Goal: Task Accomplishment & Management: Manage account settings

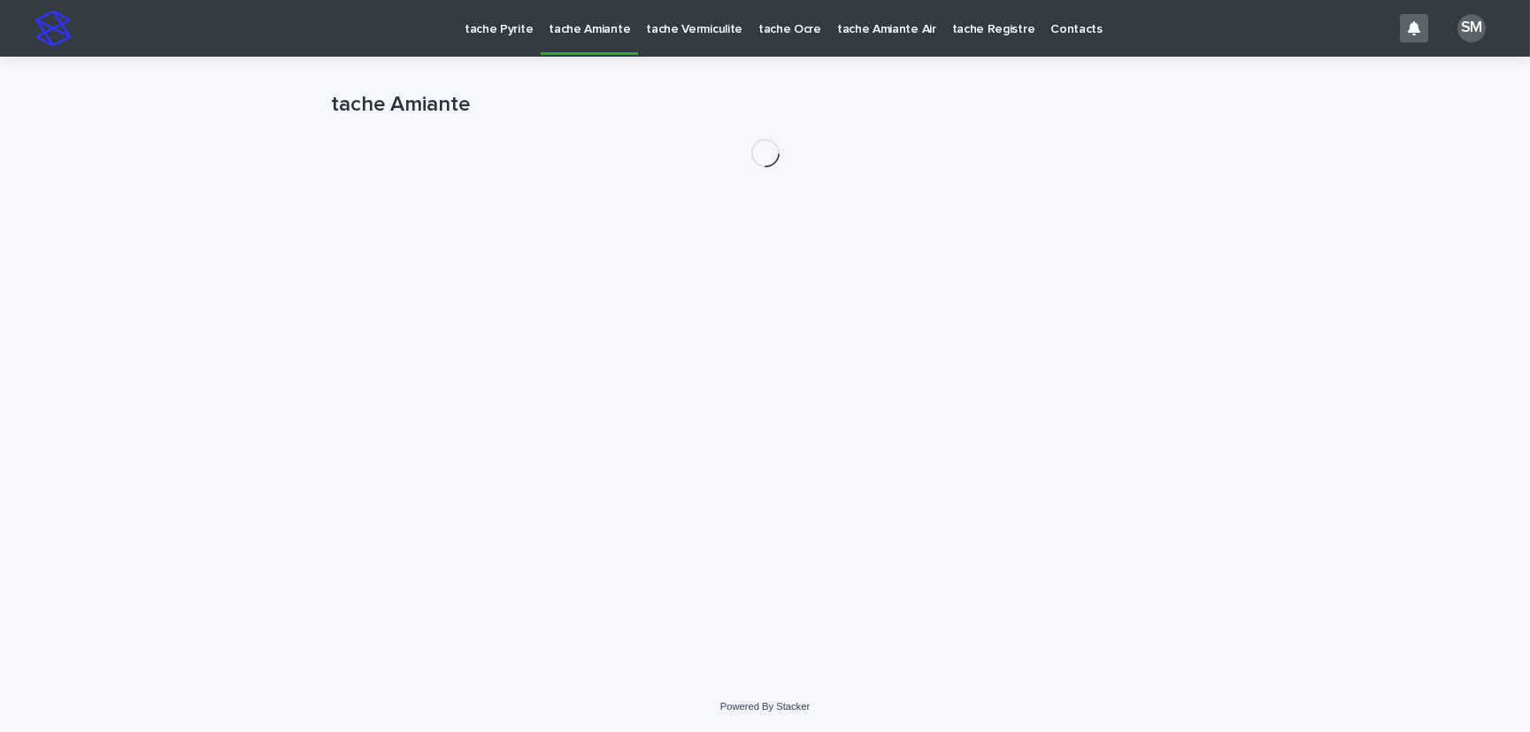
click at [486, 30] on p "tache Pyrite" at bounding box center [498, 18] width 68 height 37
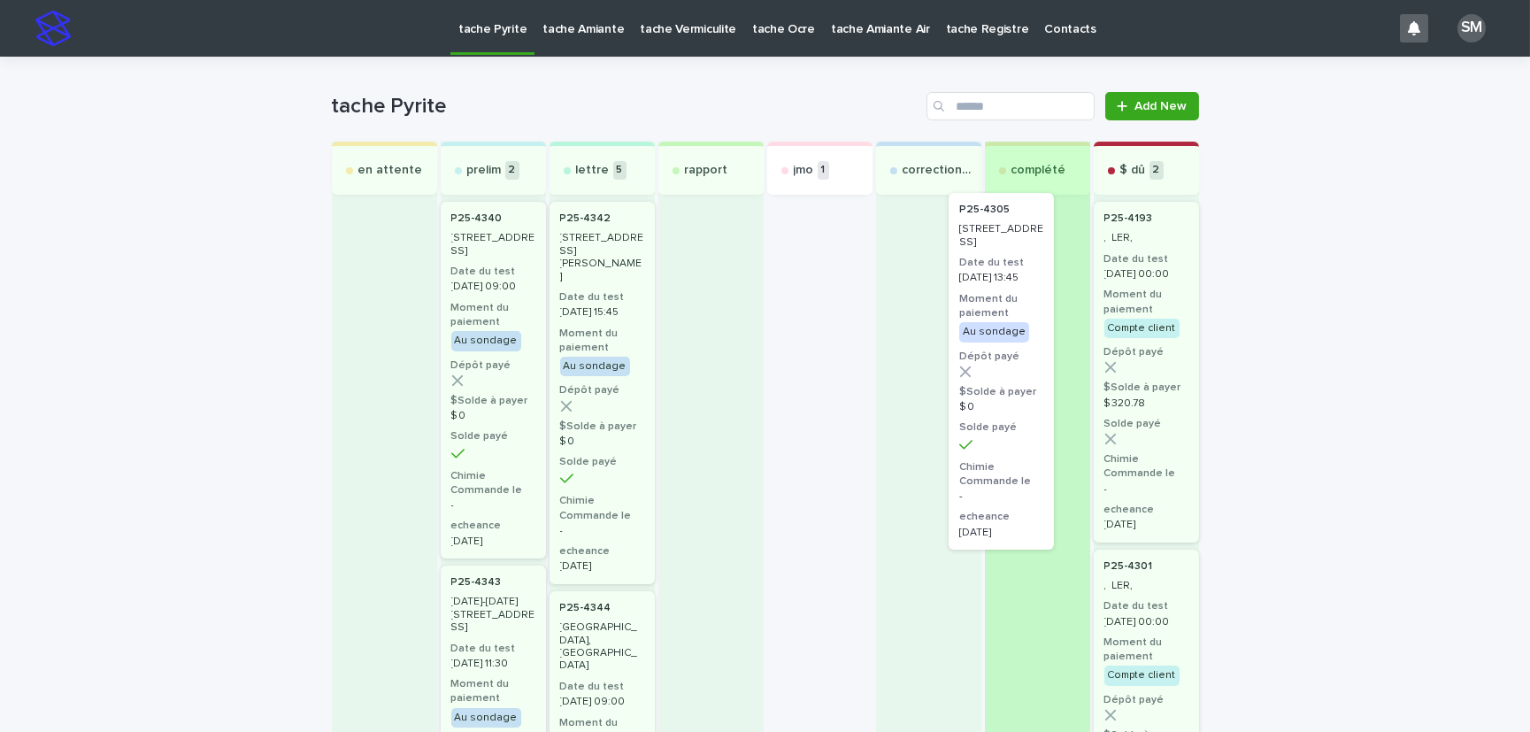
drag, startPoint x: 854, startPoint y: 295, endPoint x: 1012, endPoint y: 265, distance: 161.2
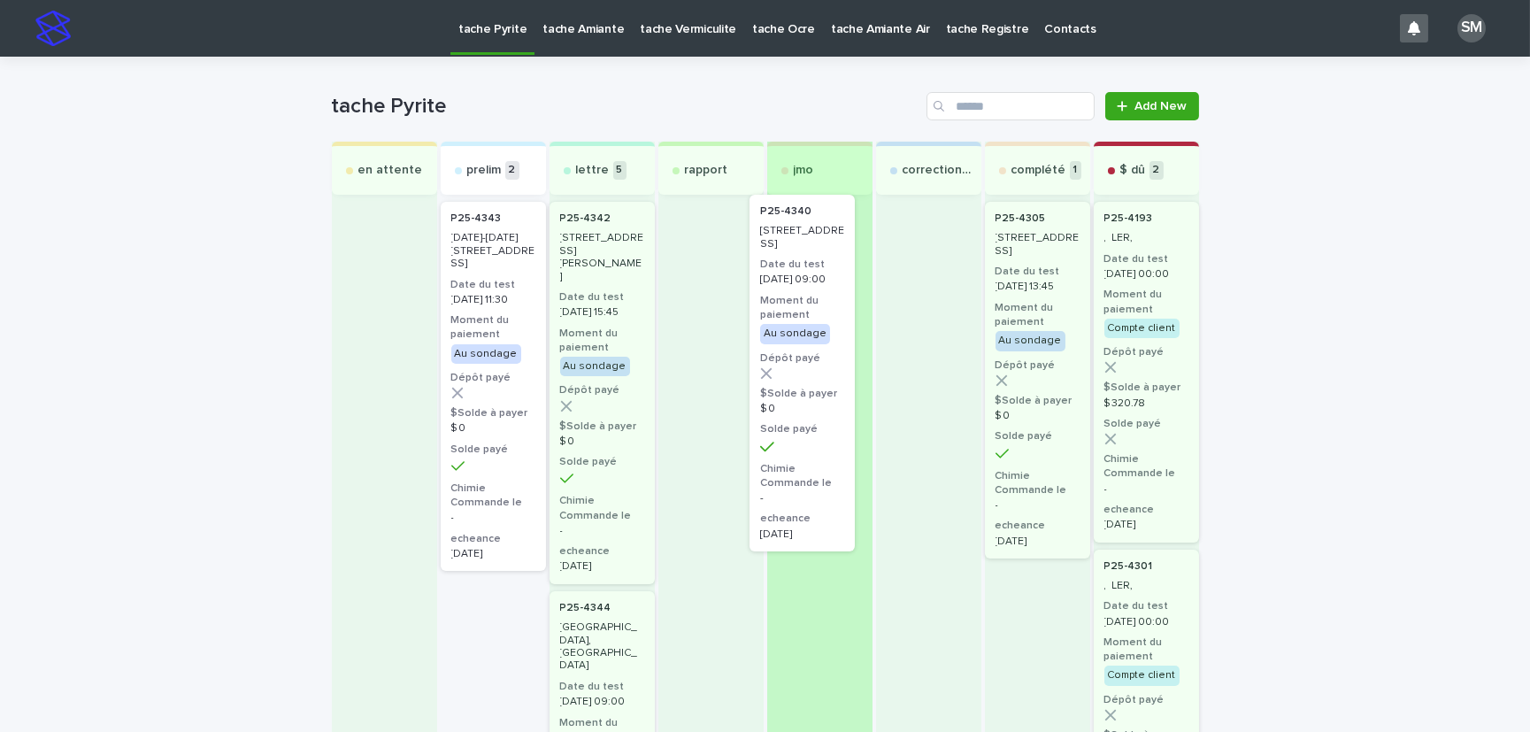
drag, startPoint x: 454, startPoint y: 253, endPoint x: 775, endPoint y: 247, distance: 321.2
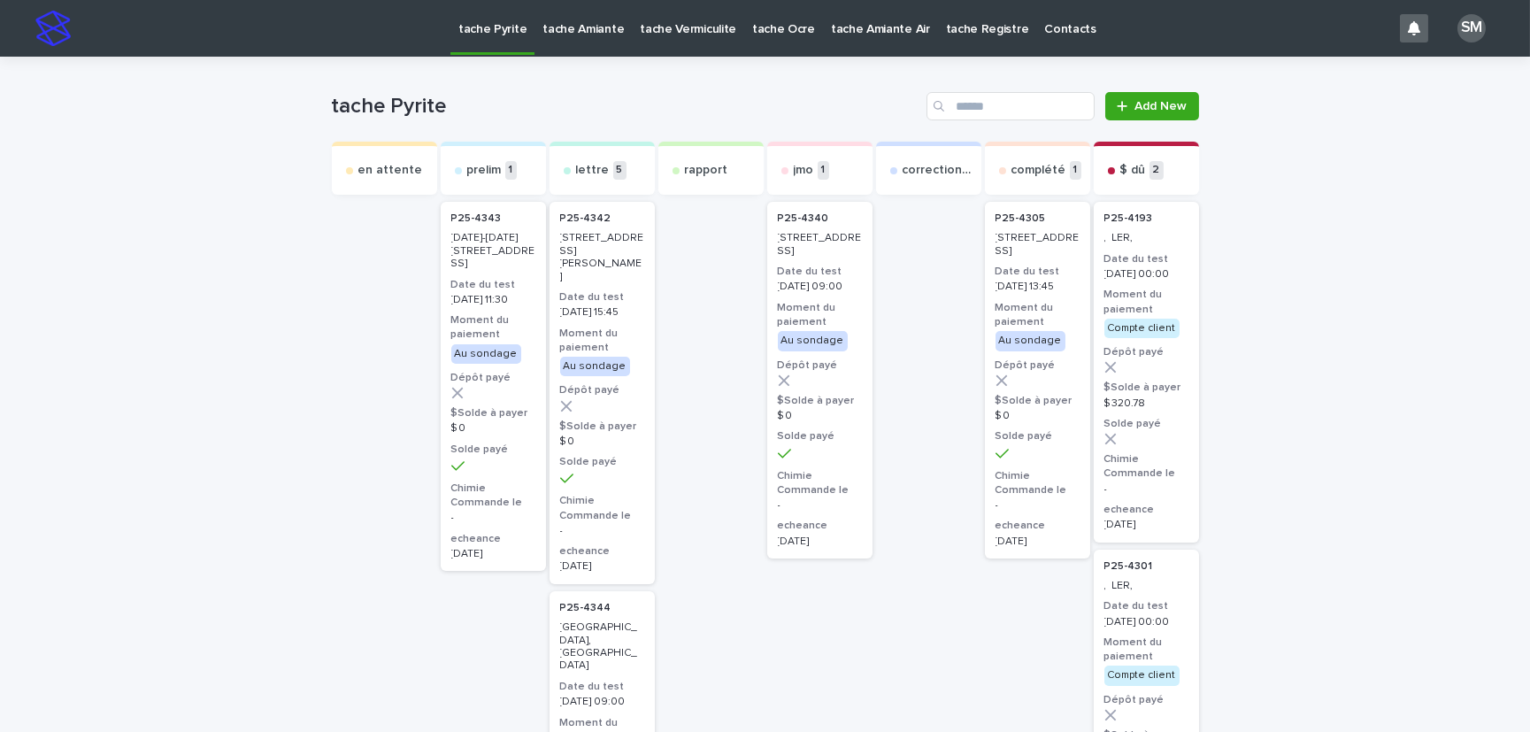
click at [804, 293] on p "2025-09-10 09:00" at bounding box center [820, 286] width 84 height 12
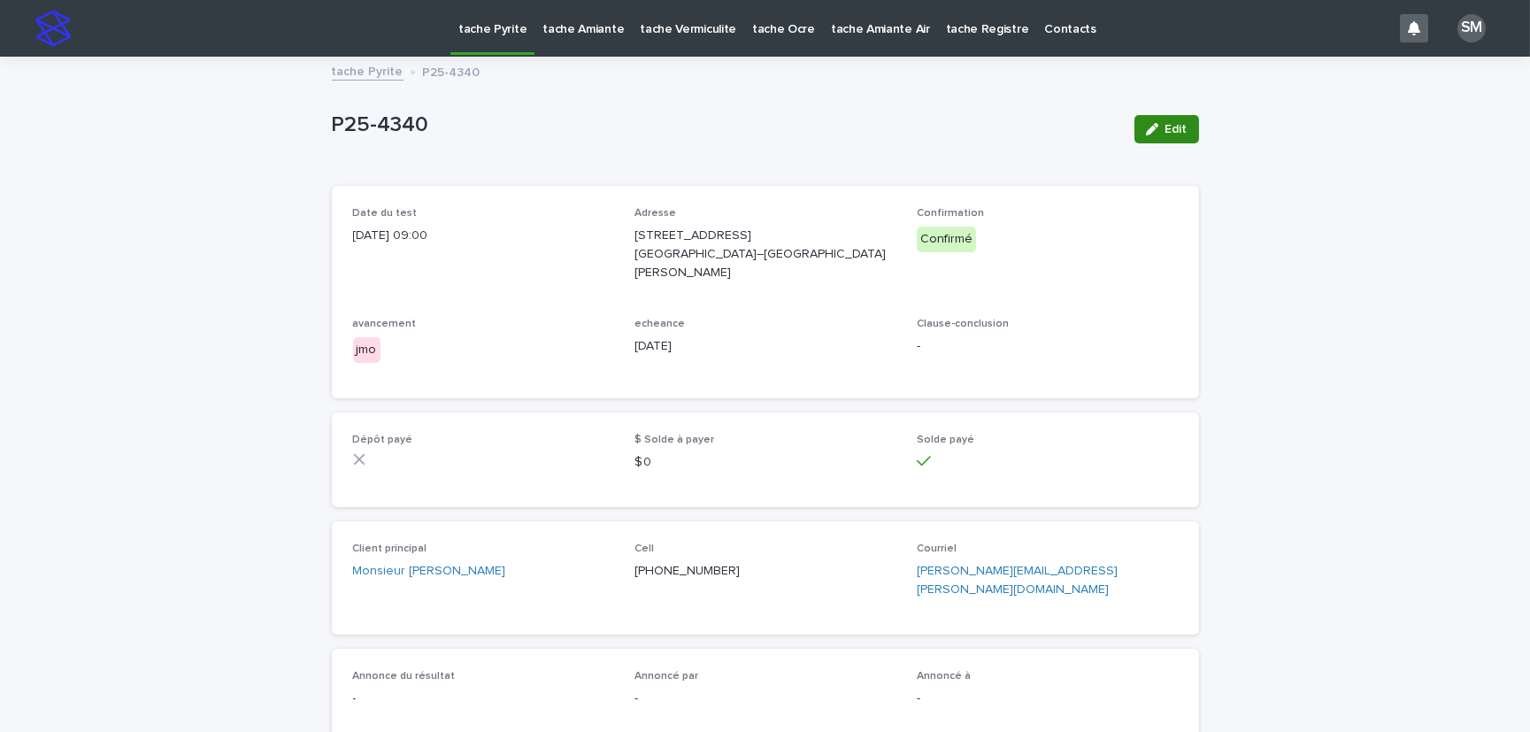
click at [1154, 118] on button "Edit" at bounding box center [1166, 129] width 65 height 28
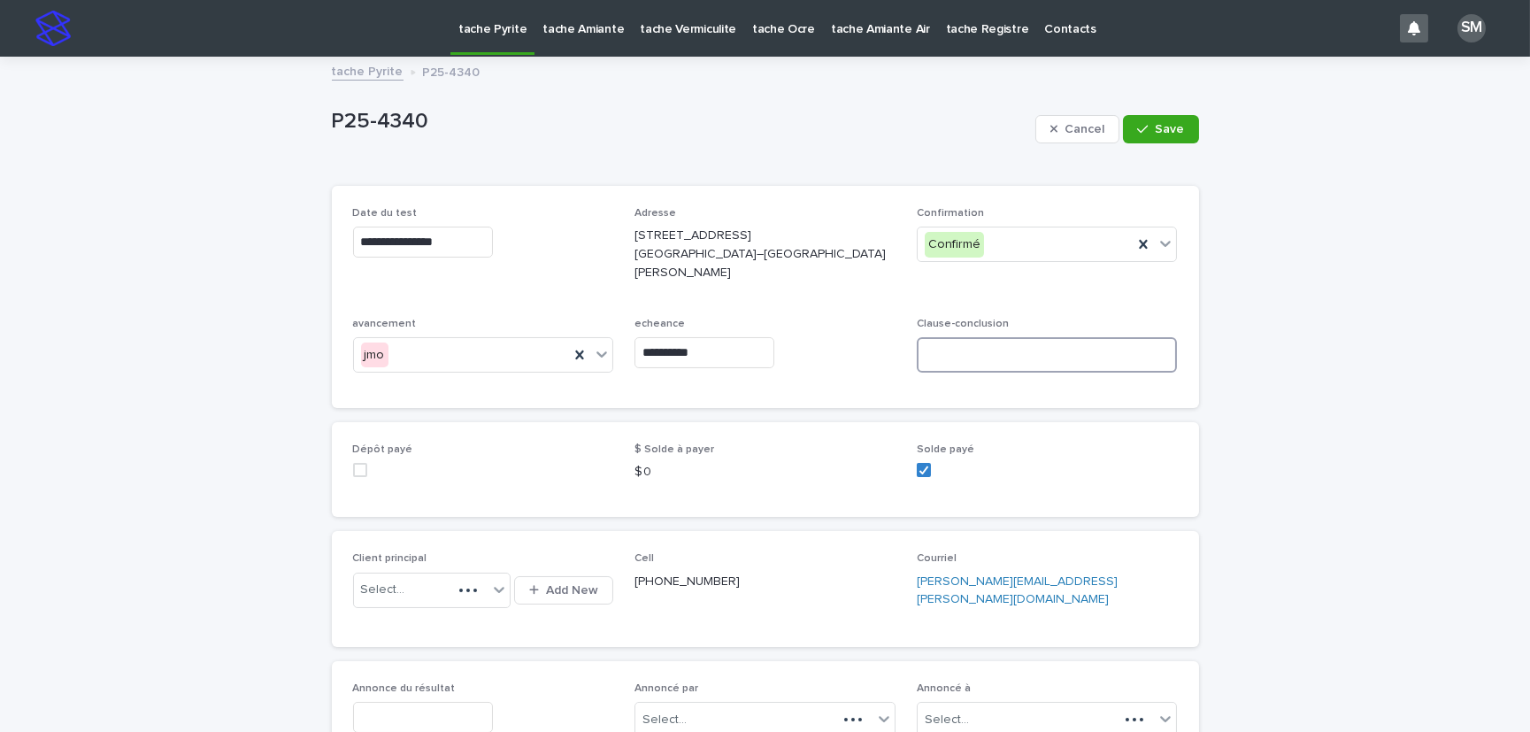
click at [974, 341] on input at bounding box center [1047, 354] width 261 height 35
type input "*****"
click at [1177, 139] on button "Save" at bounding box center [1160, 129] width 75 height 28
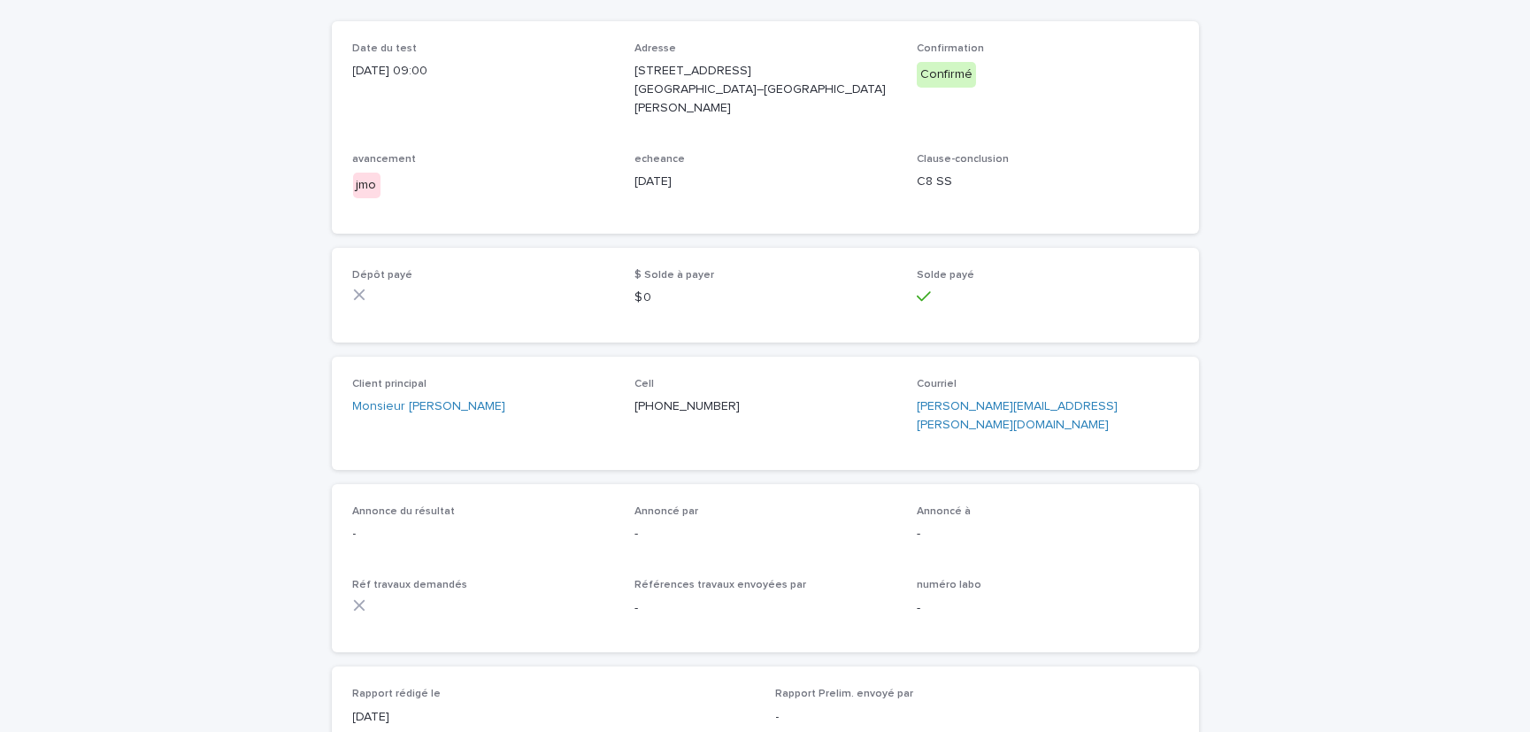
scroll to position [241, 0]
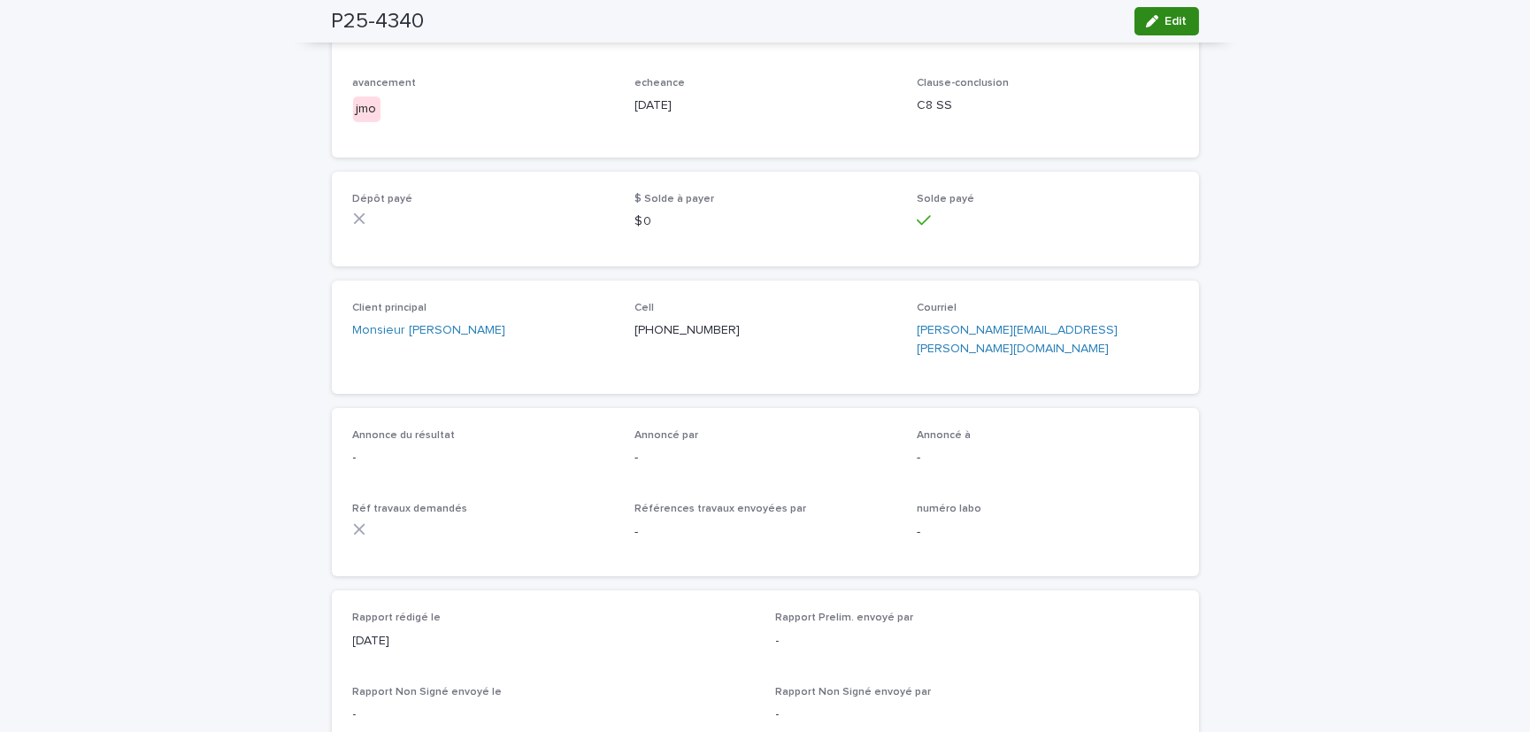
click at [1147, 21] on icon "button" at bounding box center [1152, 21] width 12 height 12
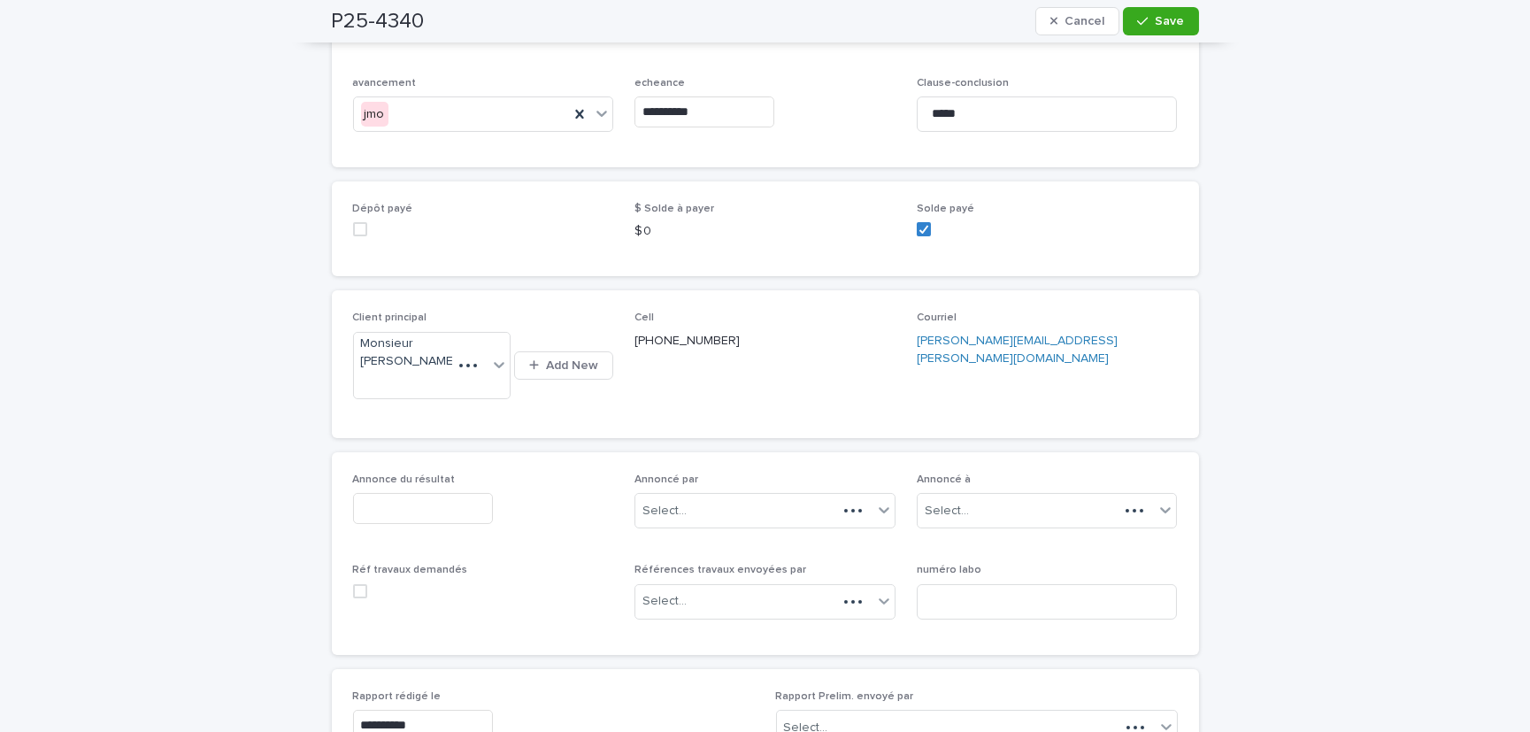
scroll to position [328, 0]
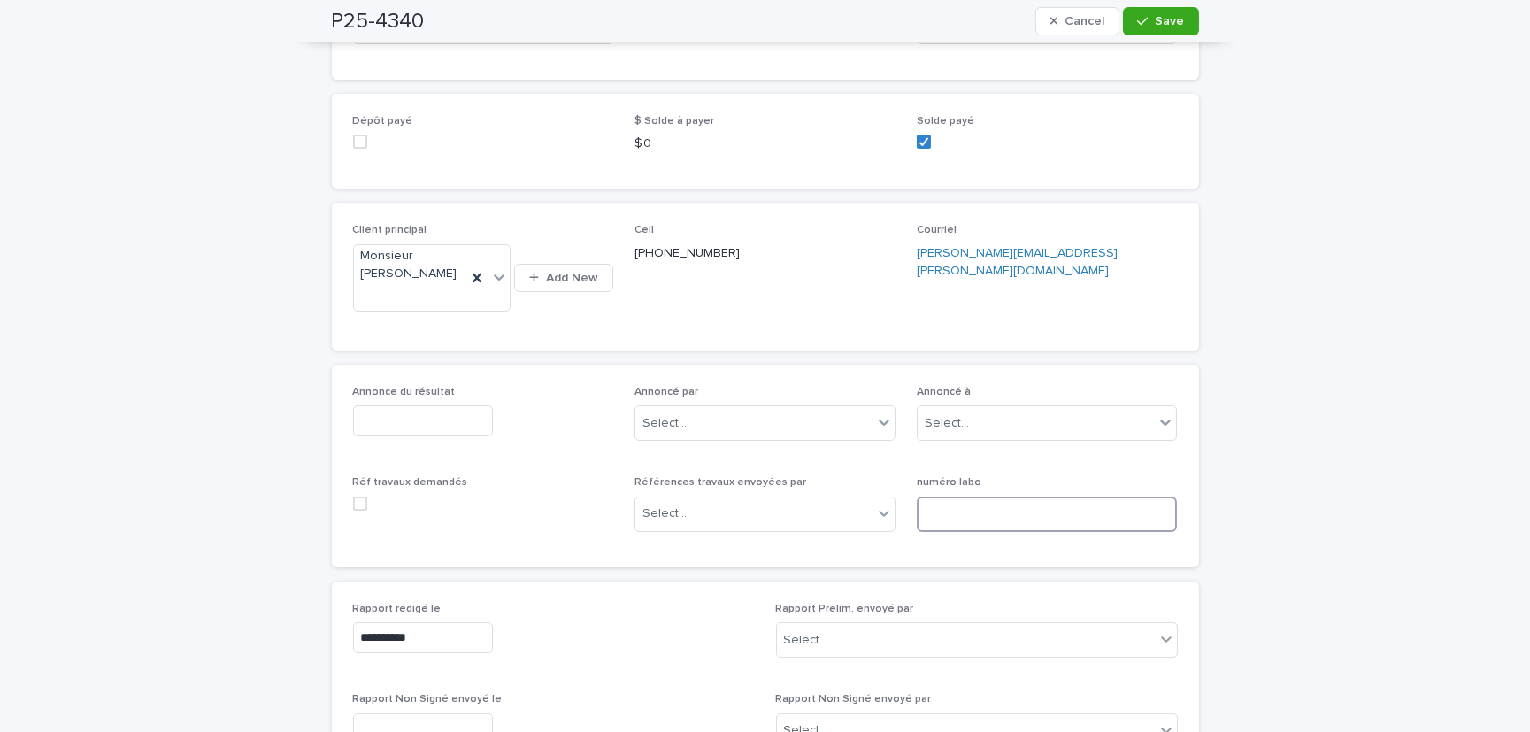
click at [957, 523] on input at bounding box center [1047, 513] width 261 height 35
type input "**********"
click at [1149, 18] on div "button" at bounding box center [1146, 21] width 18 height 12
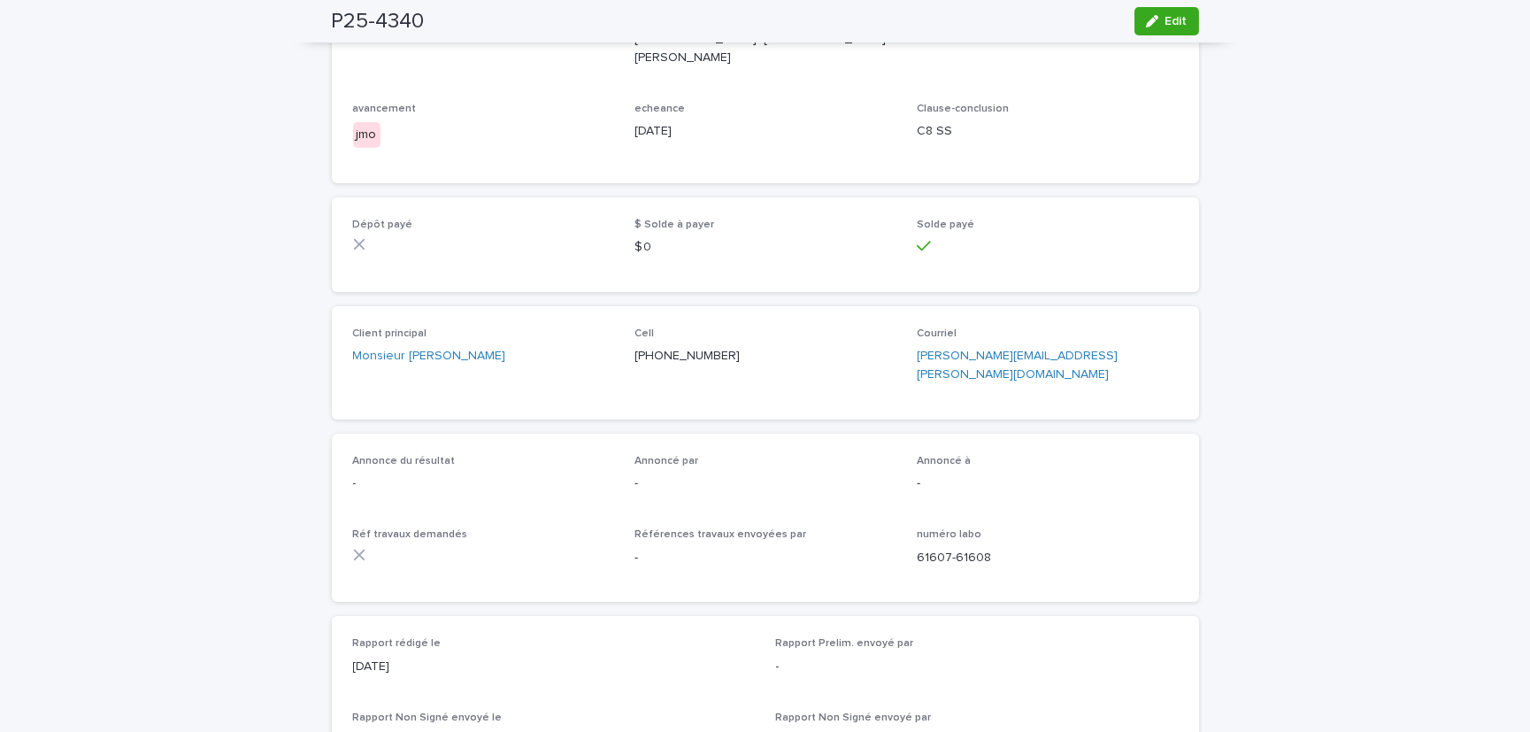
scroll to position [0, 0]
